Goal: Task Accomplishment & Management: Complete application form

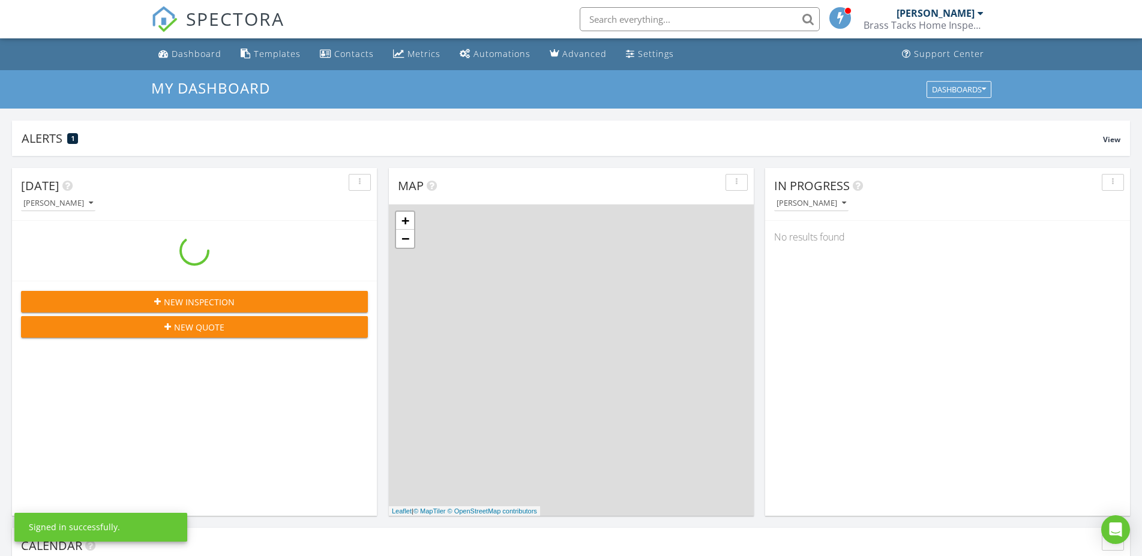
scroll to position [1103, 1153]
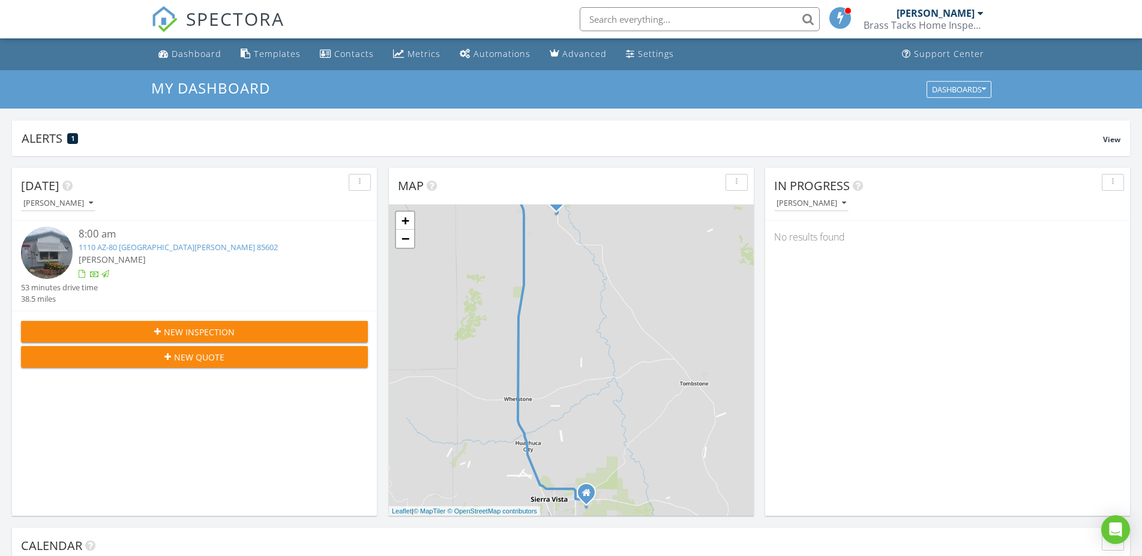
click at [203, 326] on span "New Inspection" at bounding box center [199, 332] width 71 height 13
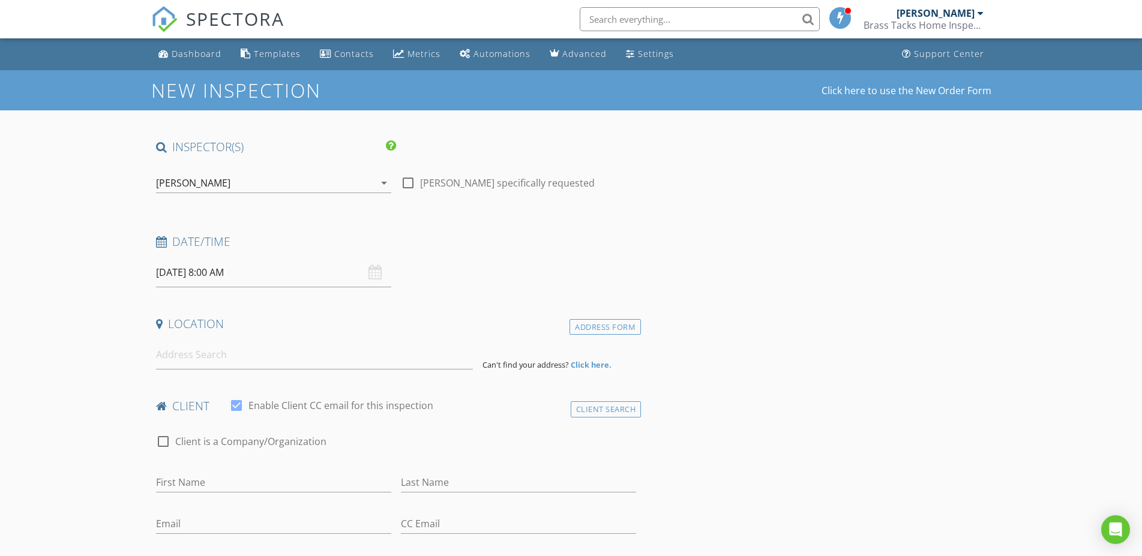
click at [217, 265] on input "08/29/2025 8:00 AM" at bounding box center [273, 272] width 235 height 29
select select "8"
type input "09/03/2025 8:00 AM"
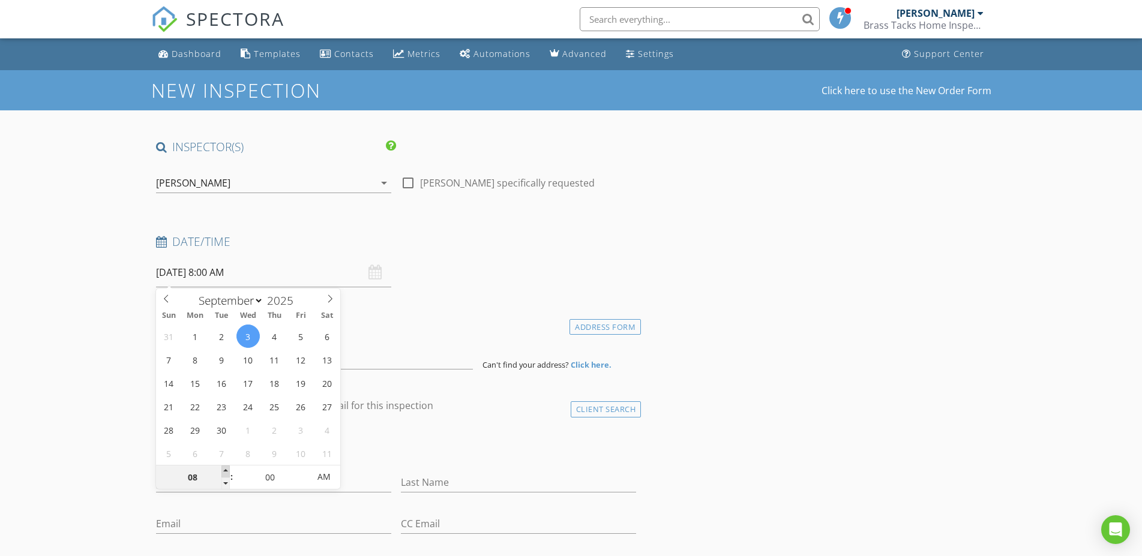
type input "09"
type input "09/03/2025 9:00 AM"
click at [223, 470] on span at bounding box center [225, 472] width 8 height 12
type input "10"
type input "09/03/2025 10:00 AM"
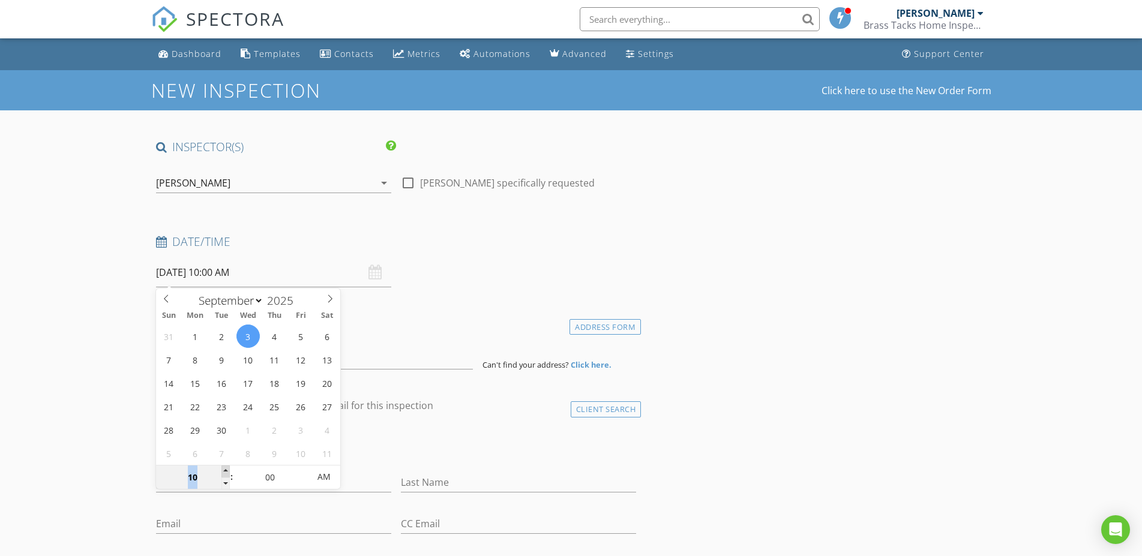
click at [223, 470] on span at bounding box center [225, 472] width 8 height 12
type input "11"
type input "09/03/2025 11:00 AM"
click at [223, 470] on span at bounding box center [225, 472] width 8 height 12
type input "12"
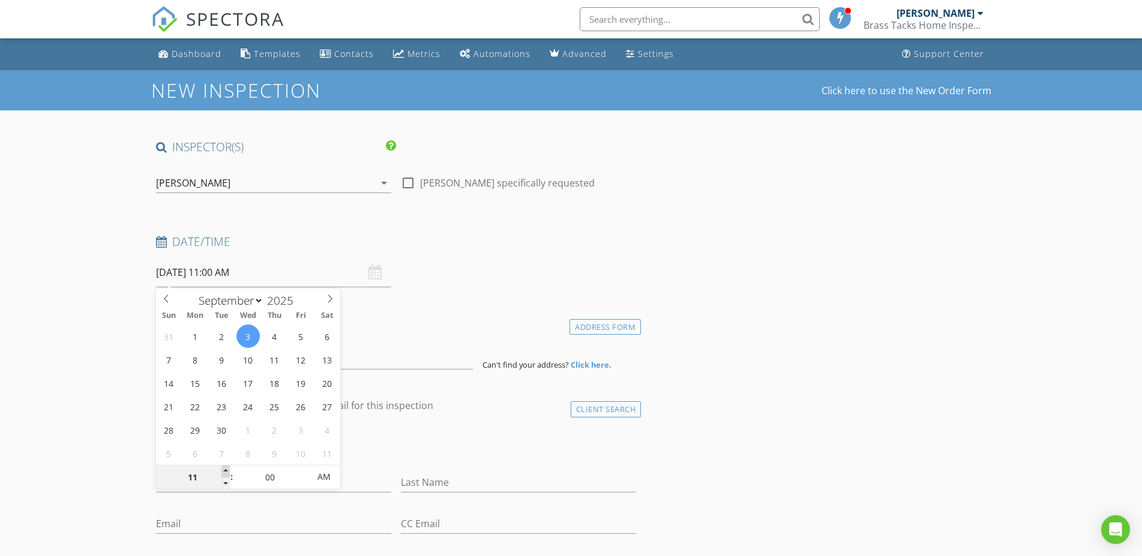
type input "09/03/2025 12:00 PM"
click at [223, 470] on span at bounding box center [225, 472] width 8 height 12
type input "01"
type input "[DATE] 1:00 PM"
click at [223, 470] on span at bounding box center [225, 472] width 8 height 12
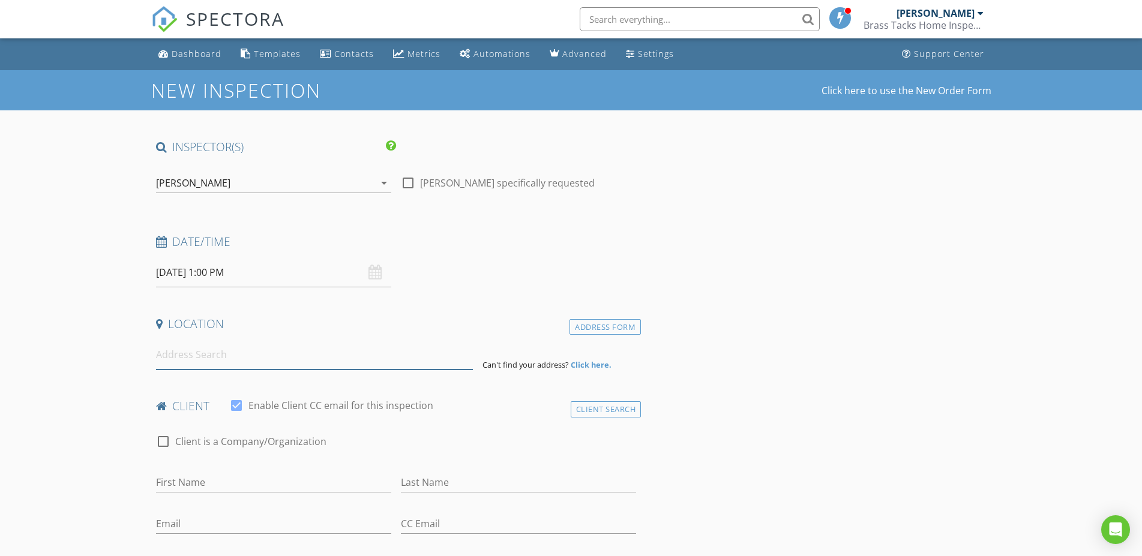
click at [202, 367] on input at bounding box center [314, 354] width 317 height 29
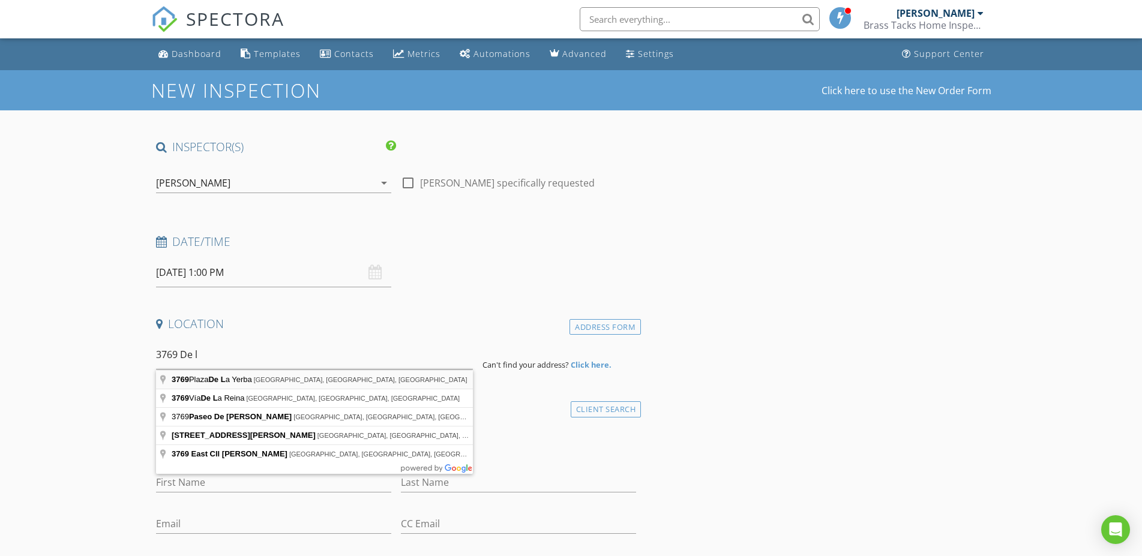
type input "3769 Plaza De La Yerba, Sierra Vista, AZ, USA"
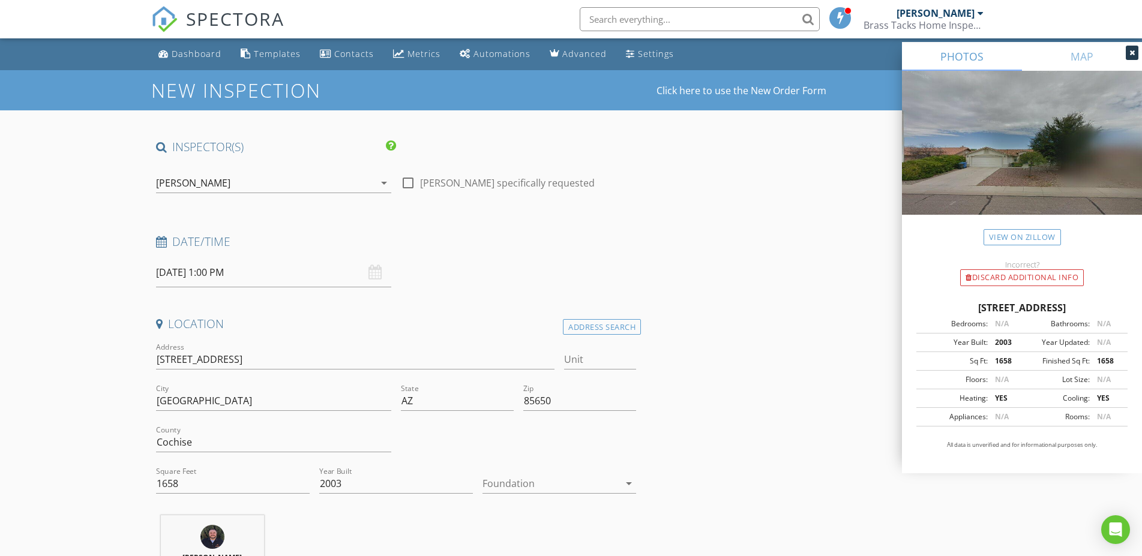
scroll to position [306, 0]
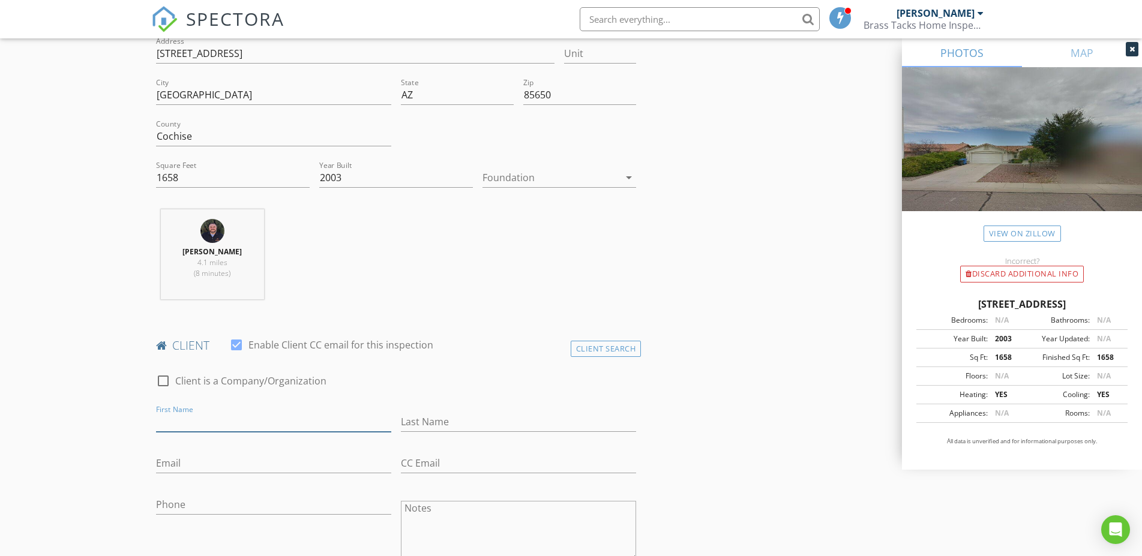
click at [224, 421] on input "First Name" at bounding box center [273, 422] width 235 height 20
type input "[PERSON_NAME]"
type input "[EMAIL_ADDRESS][DOMAIN_NAME]"
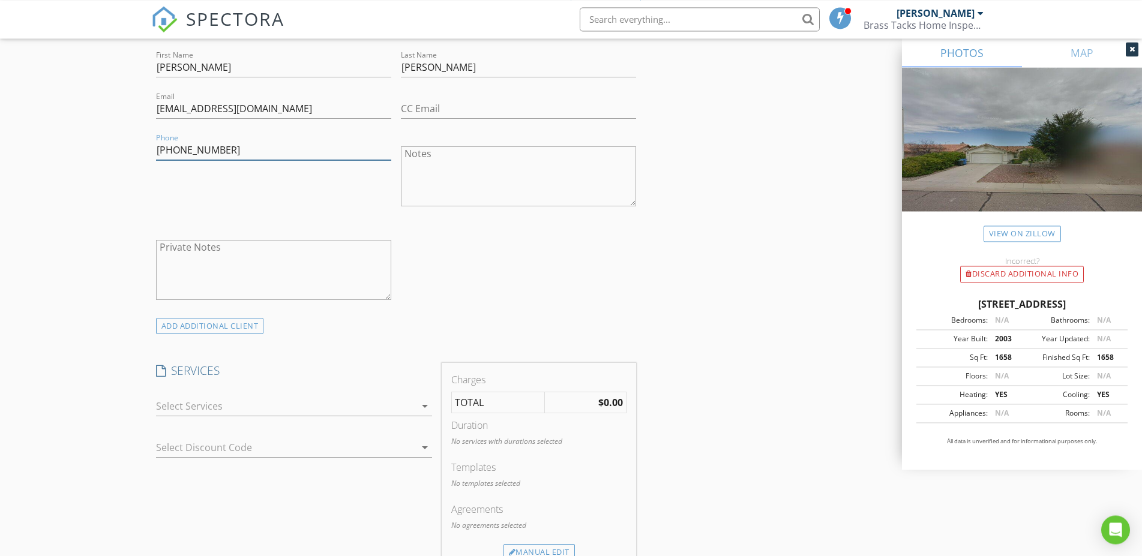
scroll to position [673, 0]
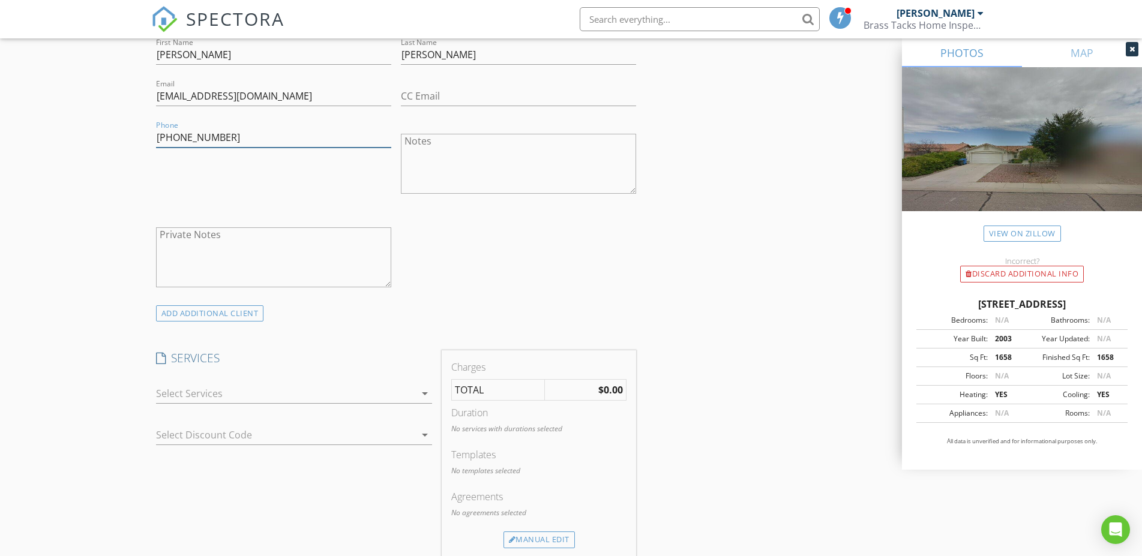
type input "[PHONE_NUMBER]"
click at [232, 393] on div at bounding box center [285, 393] width 259 height 19
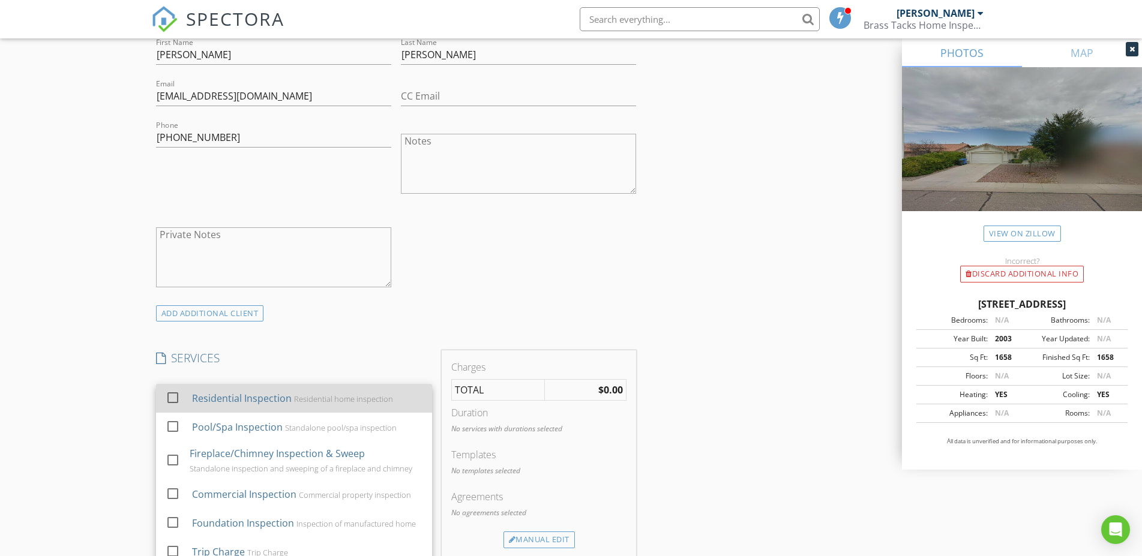
click at [230, 397] on div "Residential Inspection" at bounding box center [241, 398] width 100 height 14
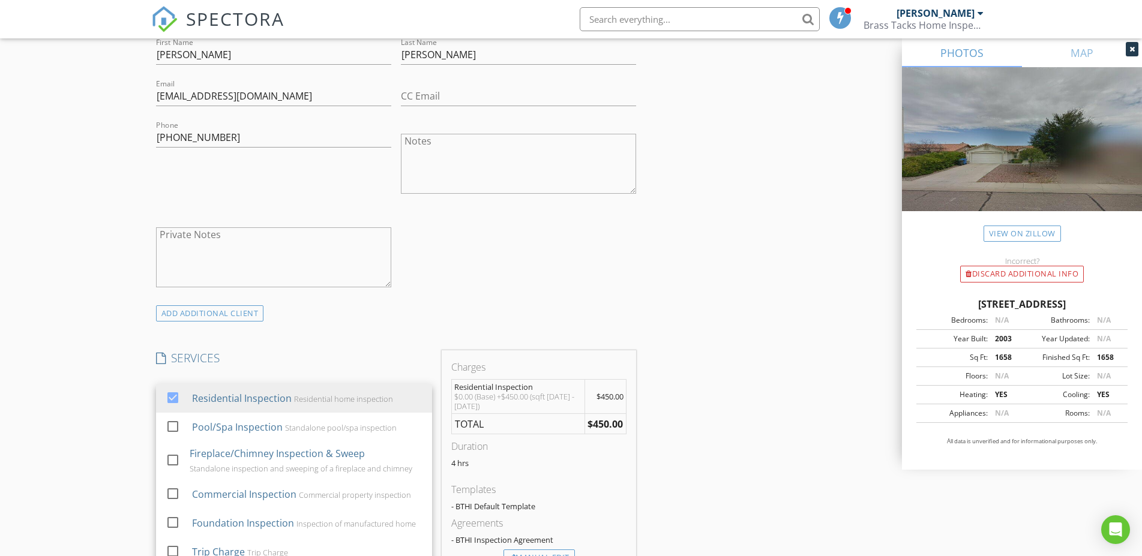
click at [77, 403] on div "New Inspection Click here to use the New Order Form INSPECTOR(S) check_box Chri…" at bounding box center [571, 438] width 1142 height 2083
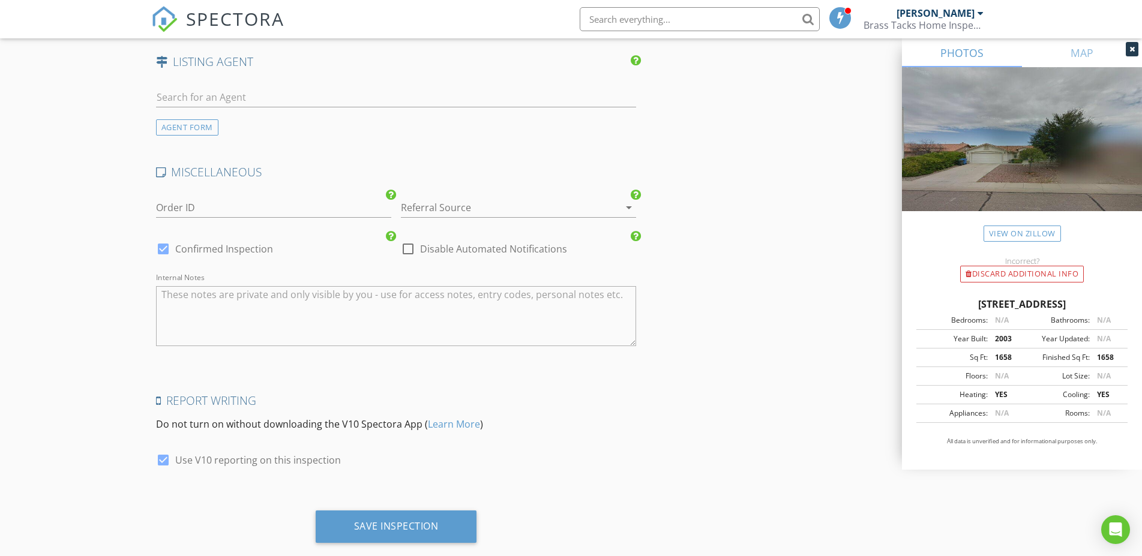
scroll to position [1597, 0]
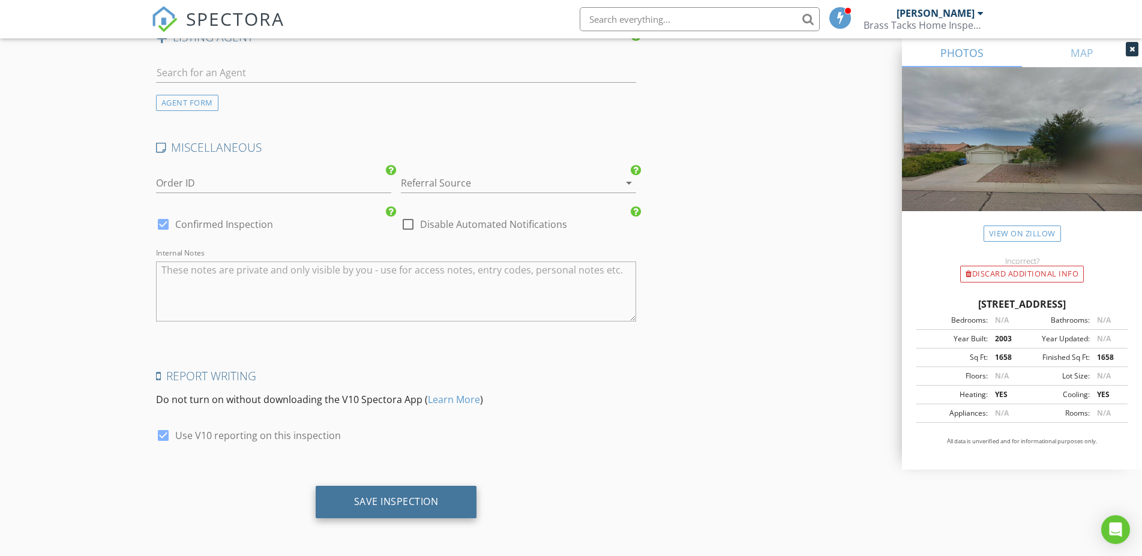
click at [439, 497] on div "Save Inspection" at bounding box center [396, 502] width 161 height 32
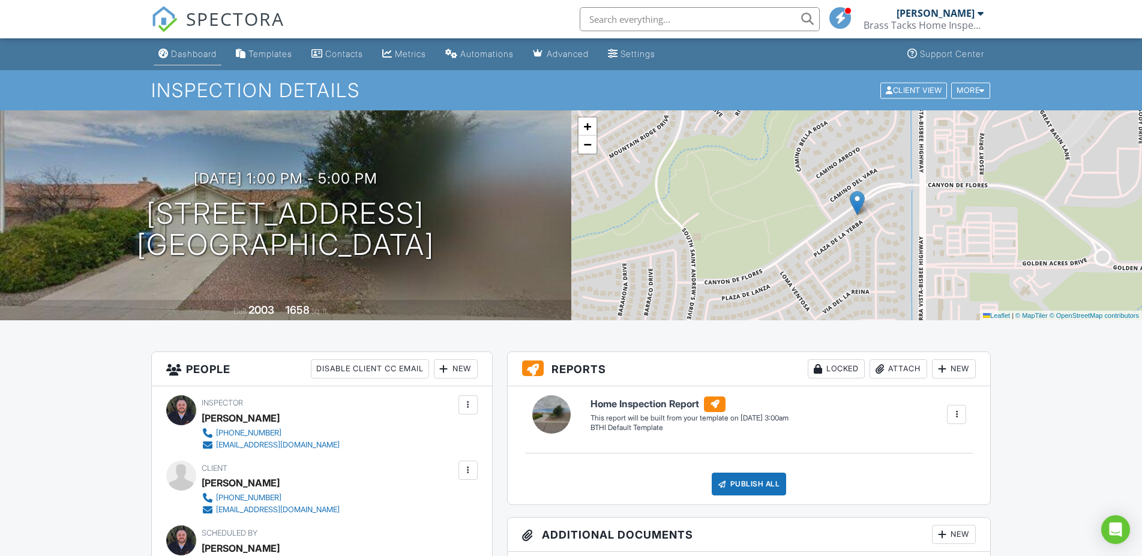
click at [194, 55] on div "Dashboard" at bounding box center [194, 54] width 46 height 10
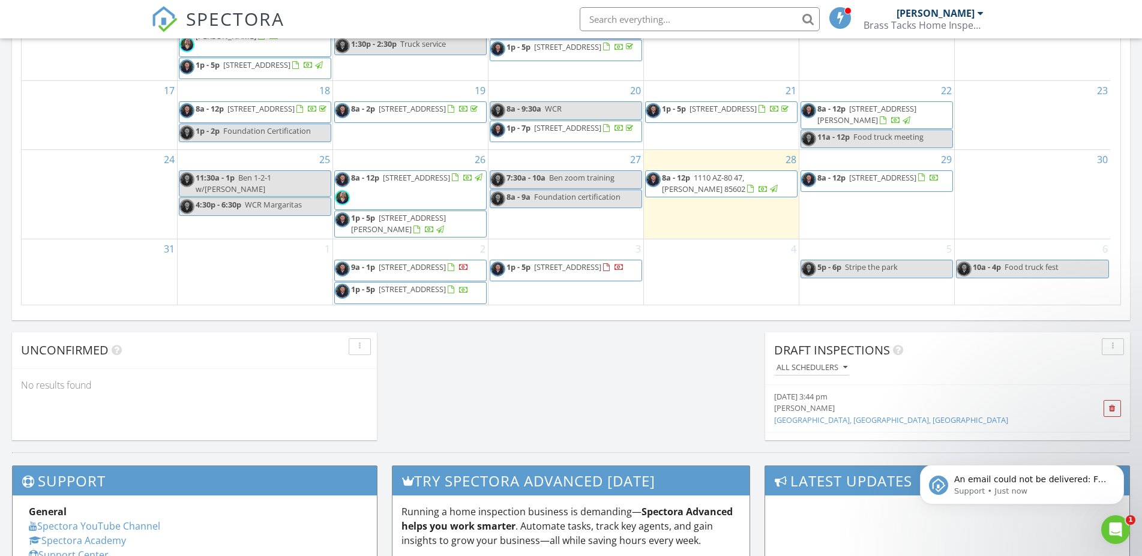
scroll to position [44, 0]
